Goal: Task Accomplishment & Management: Manage account settings

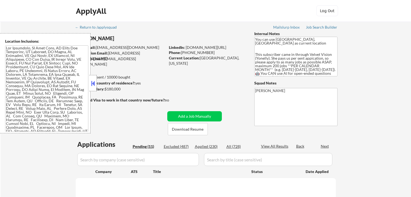
select select ""pending""
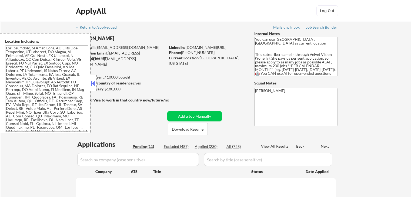
select select ""pending""
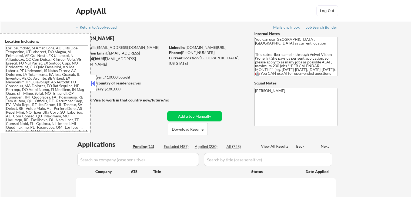
select select ""pending""
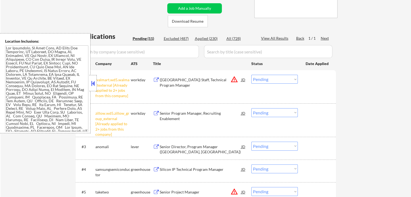
scroll to position [135, 0]
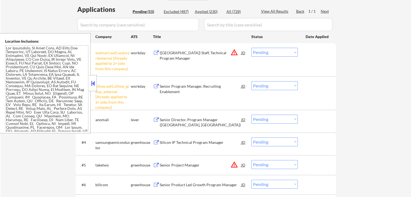
drag, startPoint x: 272, startPoint y: 53, endPoint x: 271, endPoint y: 56, distance: 3.1
click at [272, 53] on select "Choose an option... Pending Applied Excluded (Questions) Excluded (Expired) Exc…" at bounding box center [275, 52] width 47 height 9
select select ""excluded__other_""
click at [252, 48] on select "Choose an option... Pending Applied Excluded (Questions) Excluded (Expired) Exc…" at bounding box center [275, 52] width 47 height 9
click at [271, 86] on select "Choose an option... Pending Applied Excluded (Questions) Excluded (Expired) Exc…" at bounding box center [275, 85] width 47 height 9
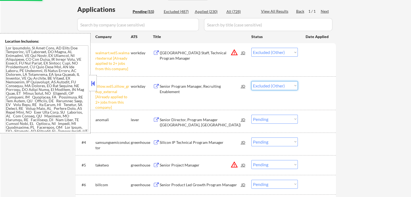
click at [252, 81] on select "Choose an option... Pending Applied Excluded (Questions) Excluded (Expired) Exc…" at bounding box center [275, 85] width 47 height 9
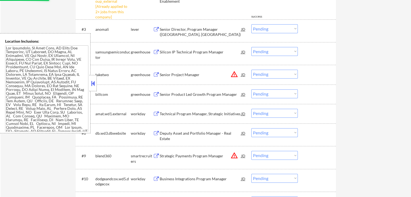
scroll to position [216, 0]
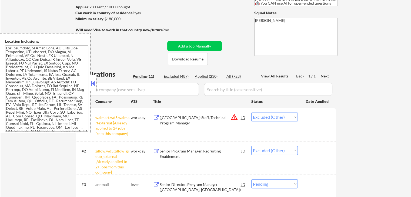
select select ""pending""
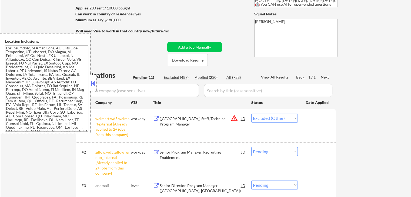
scroll to position [54, 0]
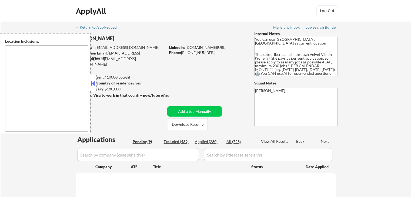
select select ""pending""
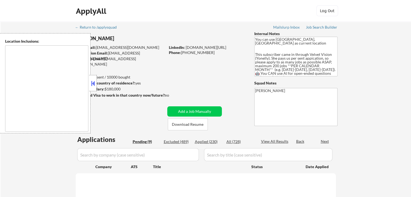
select select ""pending""
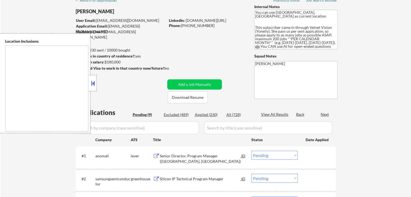
type textarea "[GEOGRAPHIC_DATA], [GEOGRAPHIC_DATA] [GEOGRAPHIC_DATA], [GEOGRAPHIC_DATA] [GEOG…"
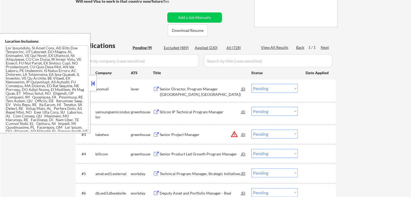
scroll to position [108, 0]
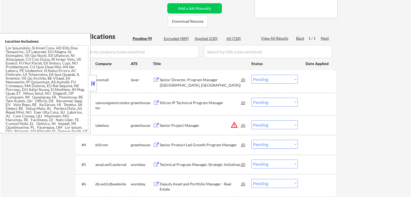
click at [203, 39] on div "Applied (230)" at bounding box center [208, 38] width 27 height 5
select select ""applied""
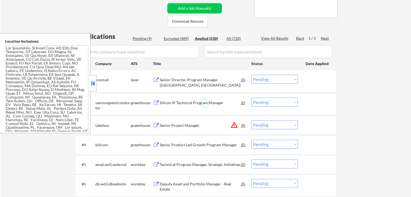
select select ""applied""
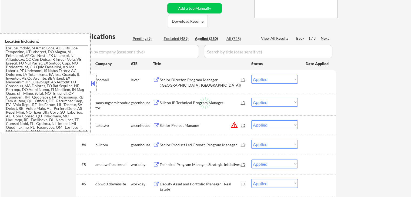
select select ""applied""
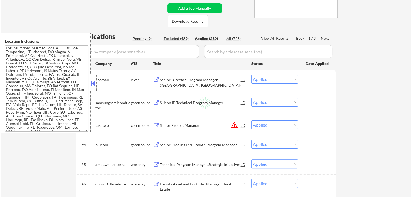
select select ""applied""
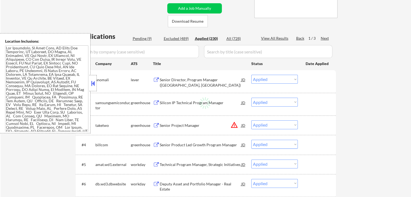
select select ""applied""
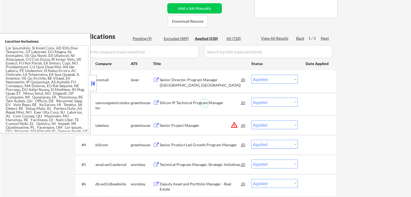
select select ""applied""
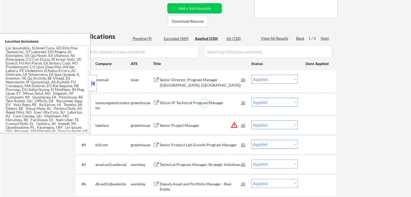
select select ""applied""
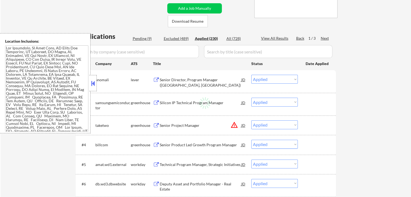
select select ""applied""
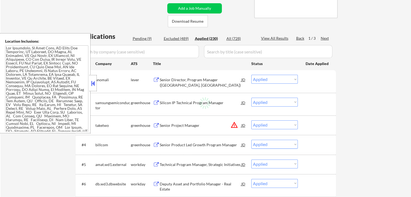
select select ""applied""
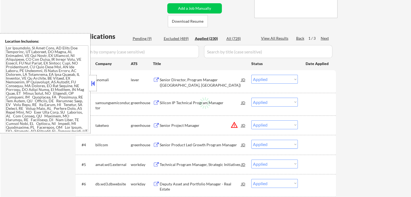
select select ""applied""
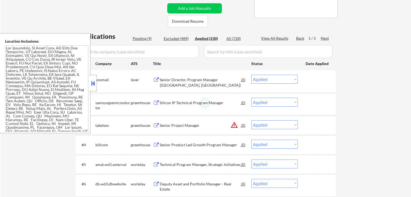
select select ""applied""
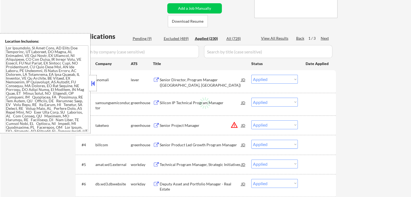
select select ""applied""
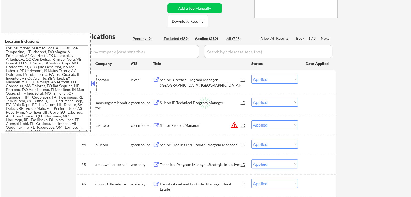
select select ""applied""
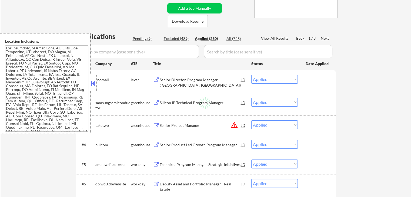
select select ""applied""
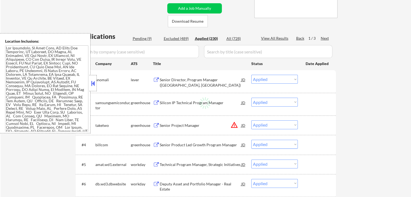
select select ""applied""
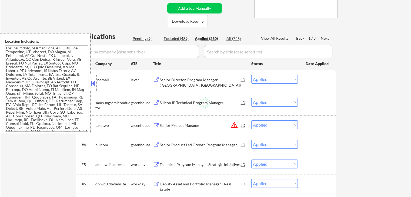
select select ""applied""
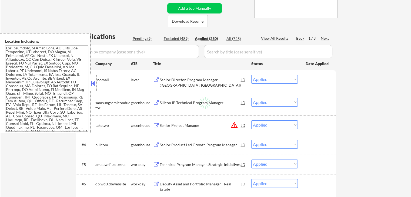
select select ""applied""
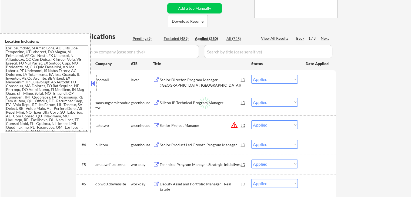
select select ""applied""
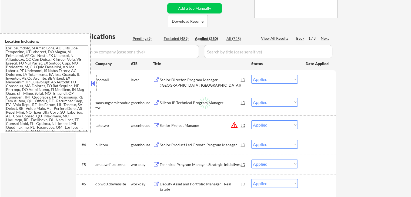
select select ""applied""
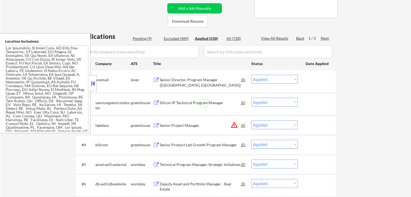
select select ""applied""
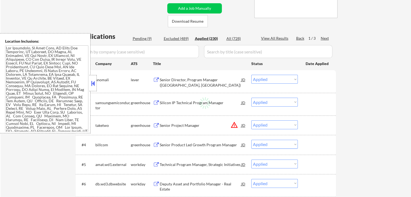
select select ""applied""
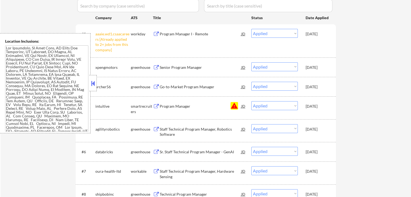
scroll to position [162, 0]
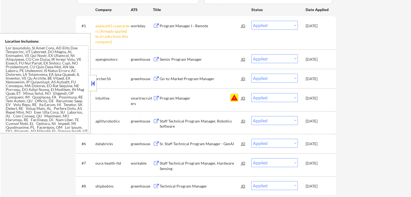
click at [233, 97] on button "warning" at bounding box center [235, 98] width 8 height 8
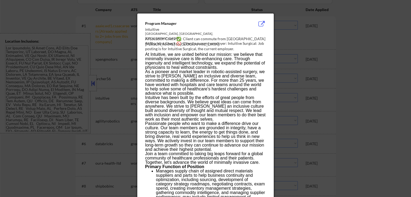
click at [313, 42] on div at bounding box center [205, 98] width 411 height 197
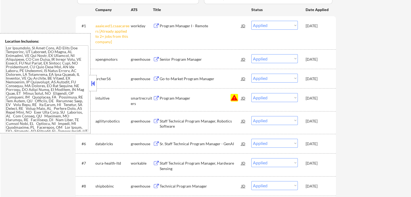
click at [157, 97] on button at bounding box center [156, 98] width 7 height 5
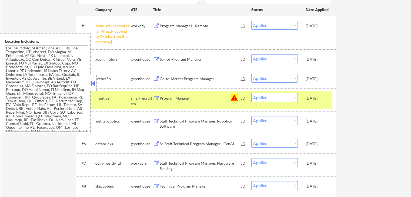
click at [158, 98] on button at bounding box center [156, 98] width 7 height 5
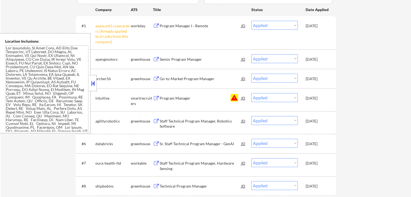
click at [157, 98] on button at bounding box center [156, 98] width 7 height 5
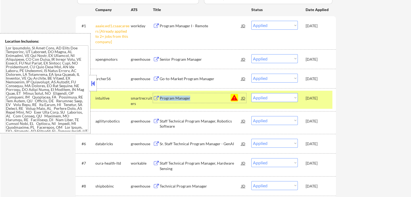
copy div "Program Manager"
drag, startPoint x: 198, startPoint y: 98, endPoint x: 270, endPoint y: 19, distance: 106.6
click at [159, 101] on div "Program Manager JD warning" at bounding box center [199, 98] width 93 height 10
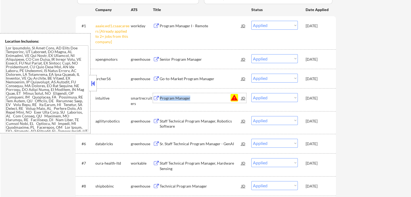
select select ""pending""
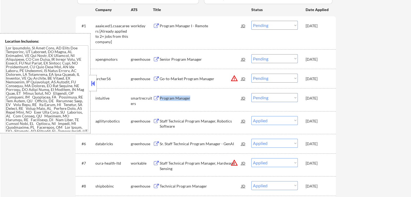
select select ""pending""
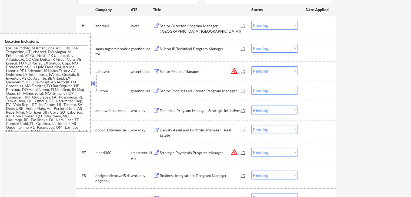
click at [237, 71] on button "warning_amber" at bounding box center [235, 71] width 8 height 8
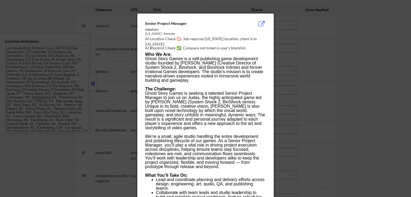
click at [332, 49] on div at bounding box center [205, 98] width 411 height 197
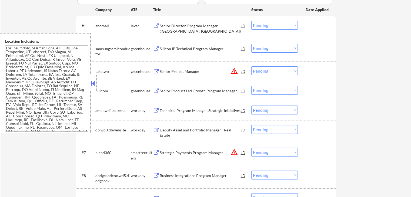
click at [283, 72] on select "Choose an option... Pending Applied Excluded (Questions) Excluded (Expired) Exc…" at bounding box center [275, 71] width 47 height 9
select select ""excluded__location_""
click at [252, 67] on select "Choose an option... Pending Applied Excluded (Questions) Excluded (Expired) Exc…" at bounding box center [275, 71] width 47 height 9
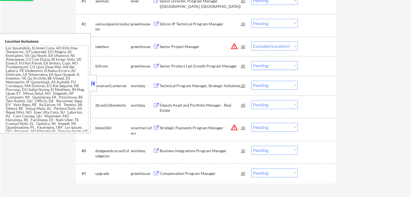
scroll to position [216, 0]
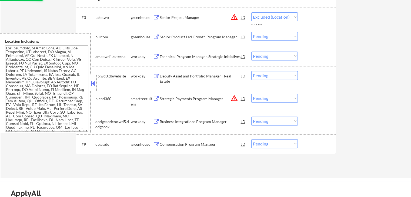
click at [235, 100] on button "warning_amber" at bounding box center [235, 99] width 8 height 8
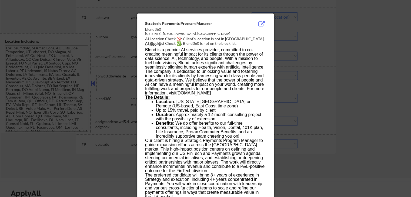
click at [329, 74] on div at bounding box center [205, 98] width 411 height 197
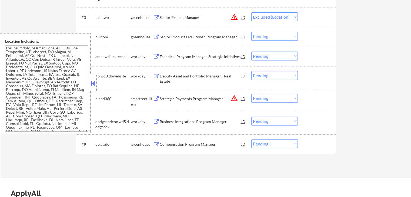
click at [270, 95] on select "Choose an option... Pending Applied Excluded (Questions) Excluded (Expired) Exc…" at bounding box center [275, 98] width 47 height 9
select select ""excluded__location_""
click at [252, 94] on select "Choose an option... Pending Applied Excluded (Questions) Excluded (Expired) Exc…" at bounding box center [275, 98] width 47 height 9
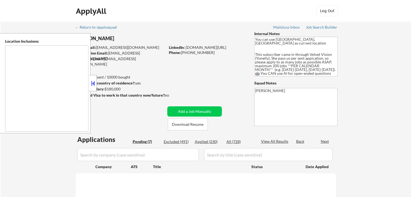
select select ""pending""
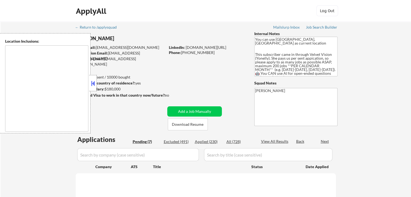
select select ""pending""
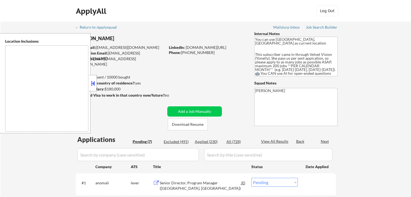
type textarea "[GEOGRAPHIC_DATA], [GEOGRAPHIC_DATA] [GEOGRAPHIC_DATA], [GEOGRAPHIC_DATA] [GEOG…"
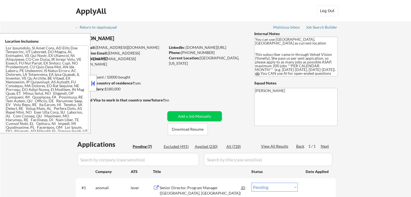
click at [219, 87] on div "← Return to /applysquad Mailslurp Inbox Job Search Builder Raya Abdykulova User…" at bounding box center [206, 185] width 270 height 326
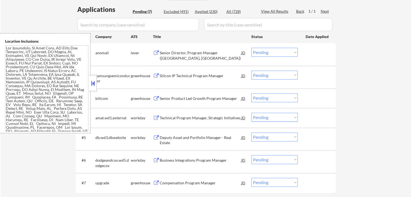
scroll to position [162, 0]
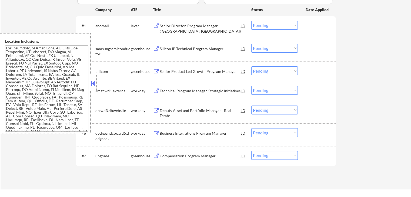
click at [156, 24] on button at bounding box center [156, 26] width 7 height 5
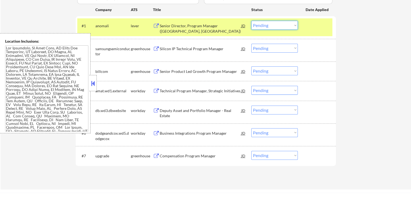
click at [267, 26] on select "Choose an option... Pending Applied Excluded (Questions) Excluded (Expired) Exc…" at bounding box center [275, 25] width 47 height 9
select select ""excluded__expired_""
click at [252, 21] on select "Choose an option... Pending Applied Excluded (Questions) Excluded (Expired) Exc…" at bounding box center [275, 25] width 47 height 9
click at [156, 48] on button at bounding box center [156, 49] width 7 height 5
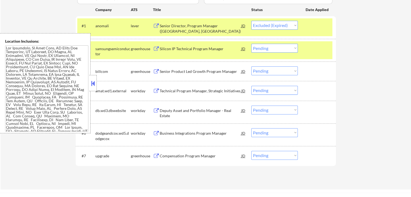
click at [155, 51] on button at bounding box center [156, 49] width 7 height 5
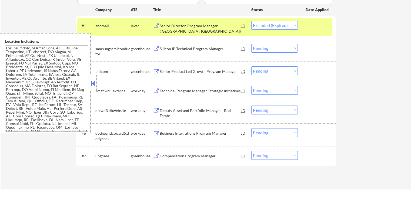
select select ""pending""
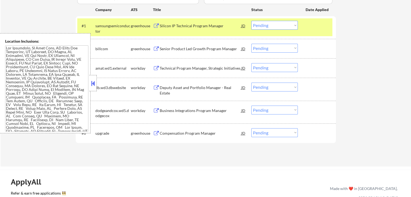
click at [151, 49] on div "greenhouse" at bounding box center [142, 48] width 22 height 5
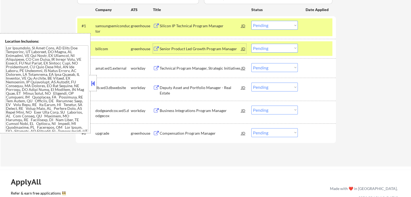
click at [154, 46] on div "Senior Product Led Growth Program Manager JD" at bounding box center [199, 49] width 93 height 10
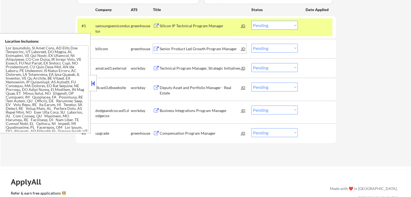
drag, startPoint x: 265, startPoint y: 45, endPoint x: 265, endPoint y: 51, distance: 6.5
click at [265, 45] on select "Choose an option... Pending Applied Excluded (Questions) Excluded (Expired) Exc…" at bounding box center [275, 48] width 47 height 9
click at [252, 44] on select "Choose an option... Pending Applied Excluded (Questions) Excluded (Expired) Exc…" at bounding box center [275, 48] width 47 height 9
select select ""pending""
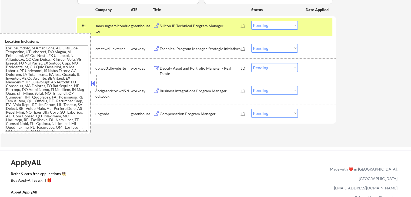
click at [155, 113] on button at bounding box center [156, 114] width 7 height 5
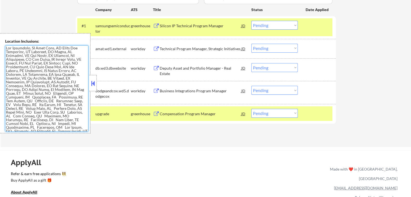
click at [269, 113] on select "Choose an option... Pending Applied Excluded (Questions) Excluded (Expired) Exc…" at bounding box center [275, 113] width 47 height 9
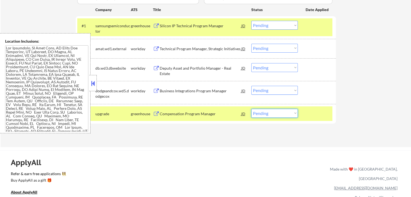
select select ""excluded__salary_""
click at [252, 109] on select "Choose an option... Pending Applied Excluded (Questions) Excluded (Expired) Exc…" at bounding box center [275, 113] width 47 height 9
click at [157, 92] on button at bounding box center [156, 91] width 7 height 5
